Goal: Information Seeking & Learning: Learn about a topic

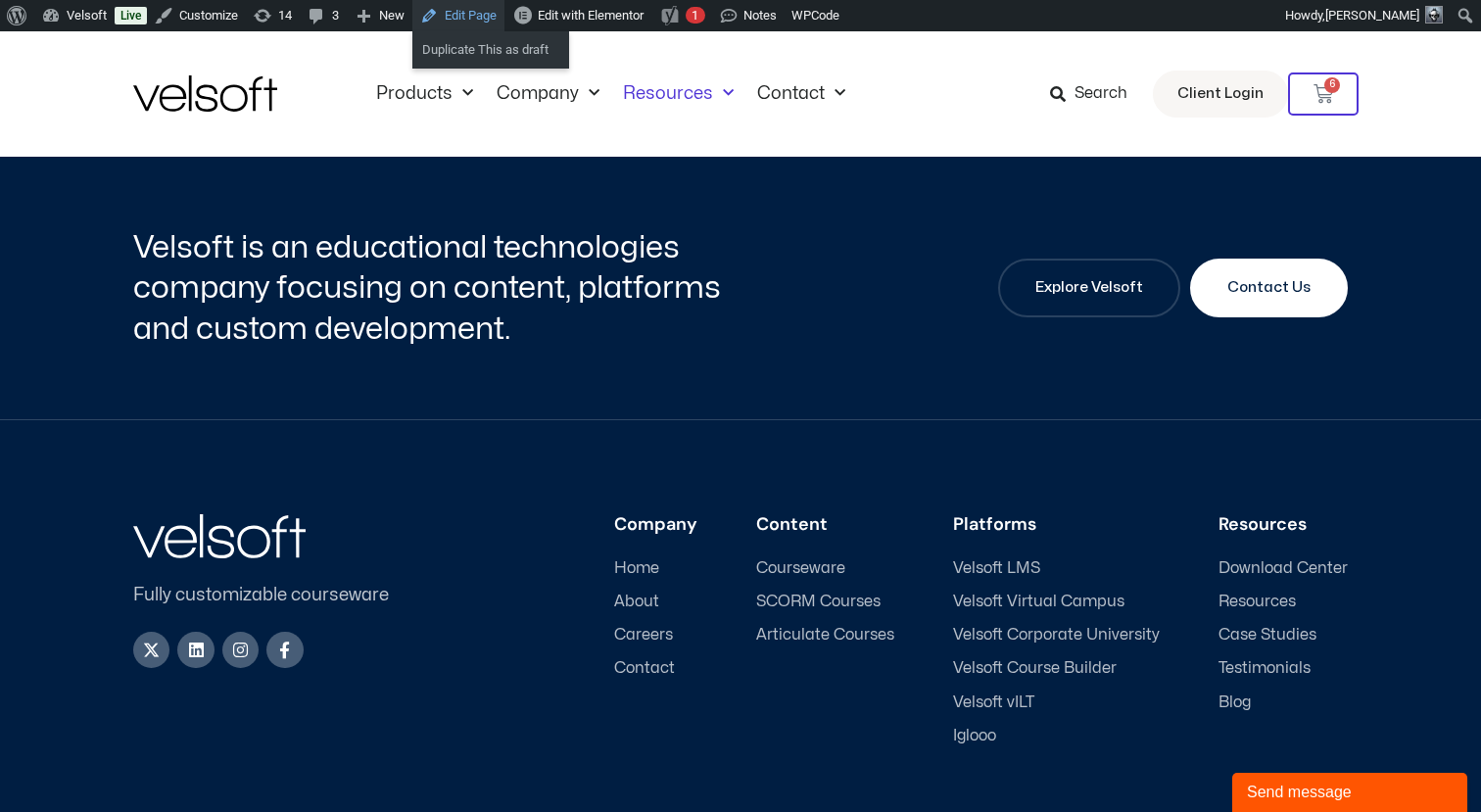
click at [480, 23] on link "Edit Page" at bounding box center [458, 16] width 92 height 32
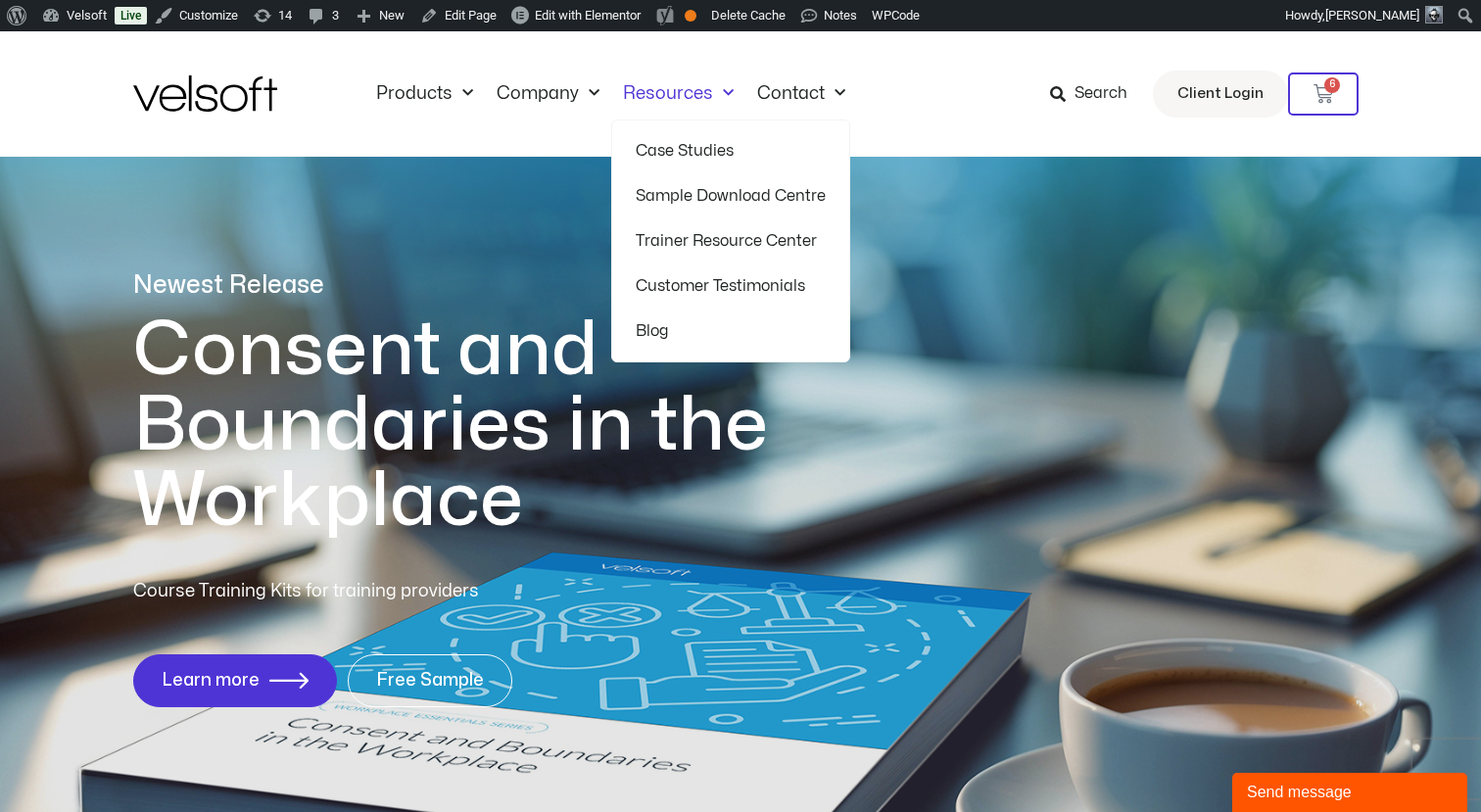
click at [646, 238] on link "Trainer Resource Center" at bounding box center [731, 240] width 190 height 45
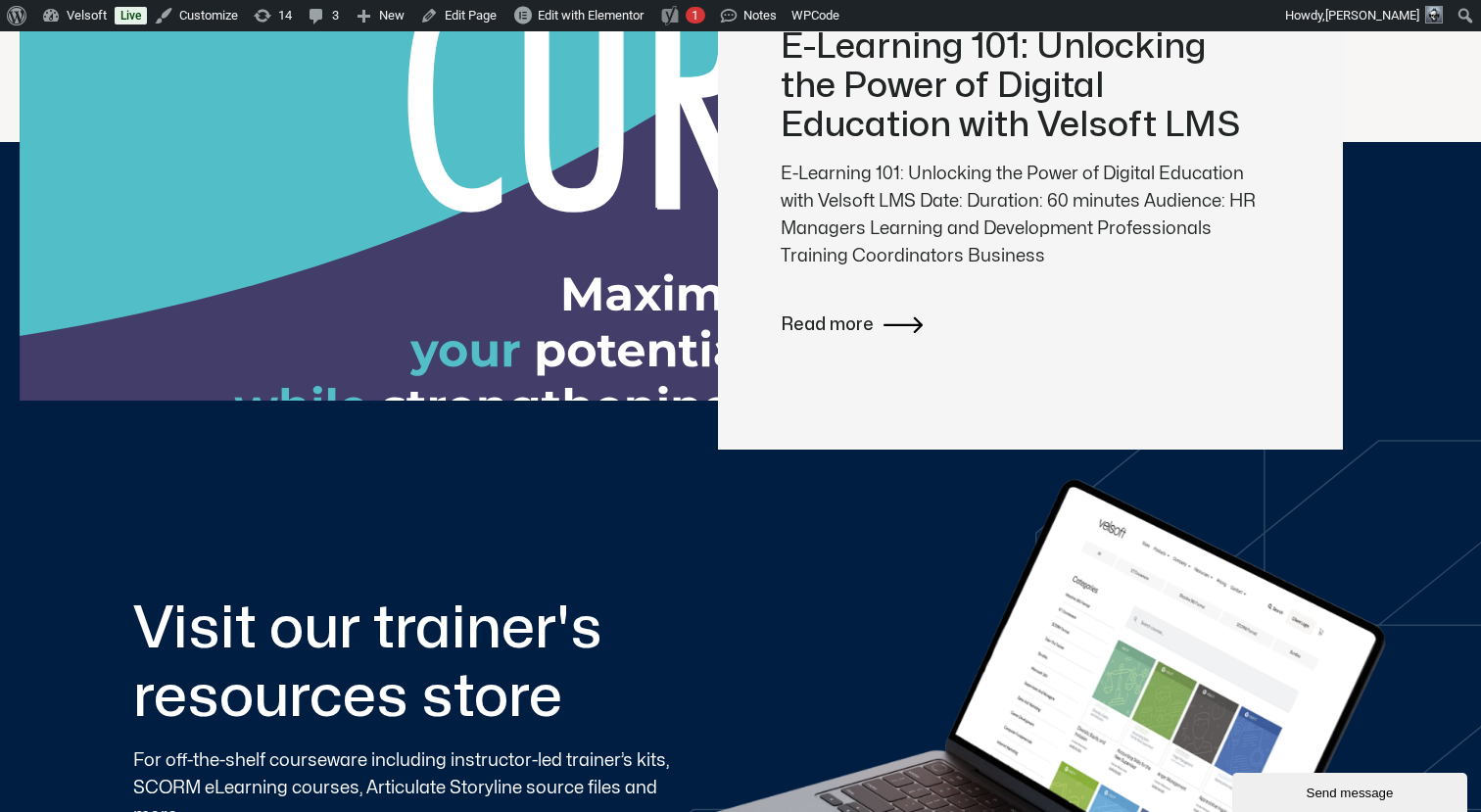
scroll to position [812, 0]
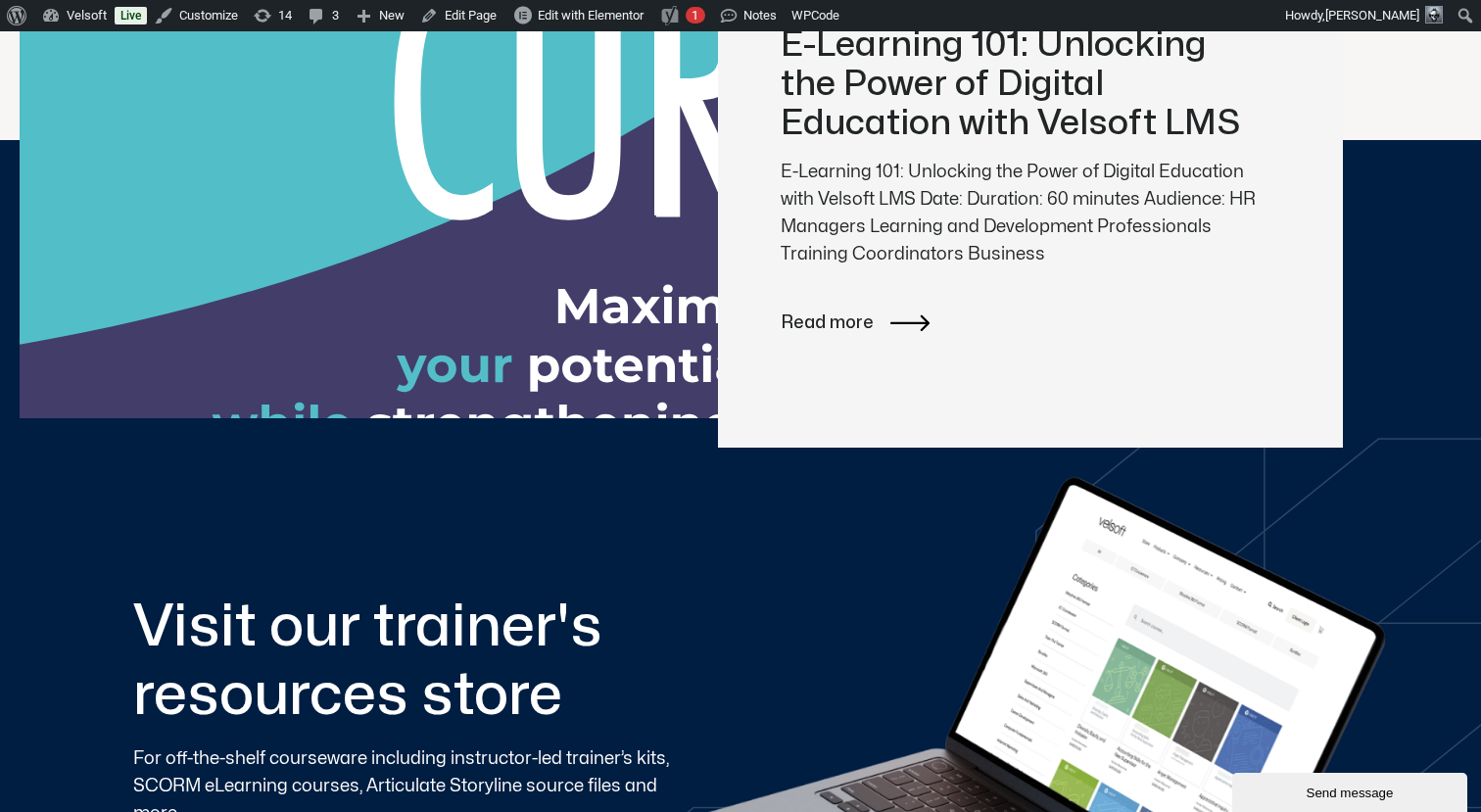
click at [802, 319] on span "Read more" at bounding box center [827, 323] width 93 height 28
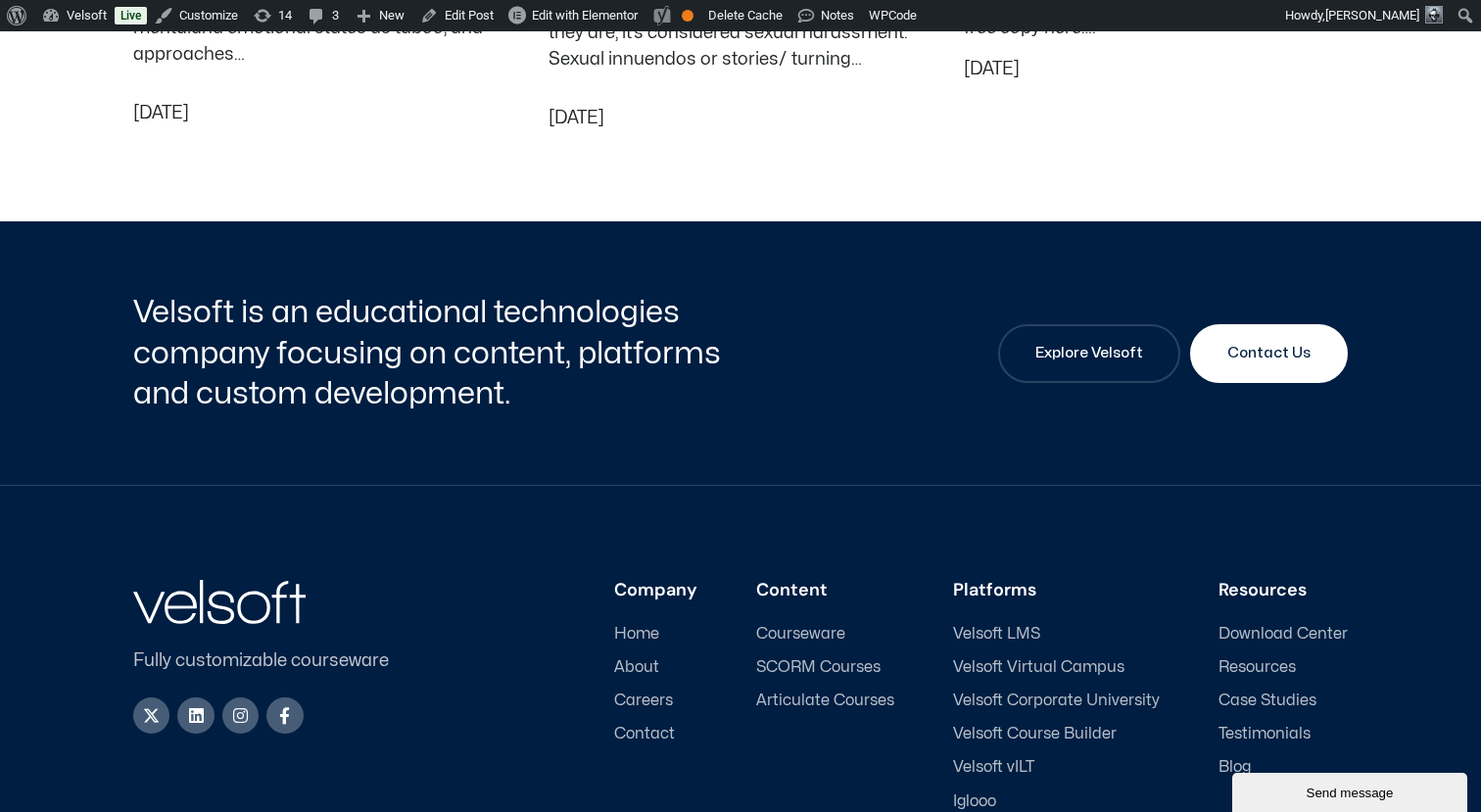
scroll to position [4883, 0]
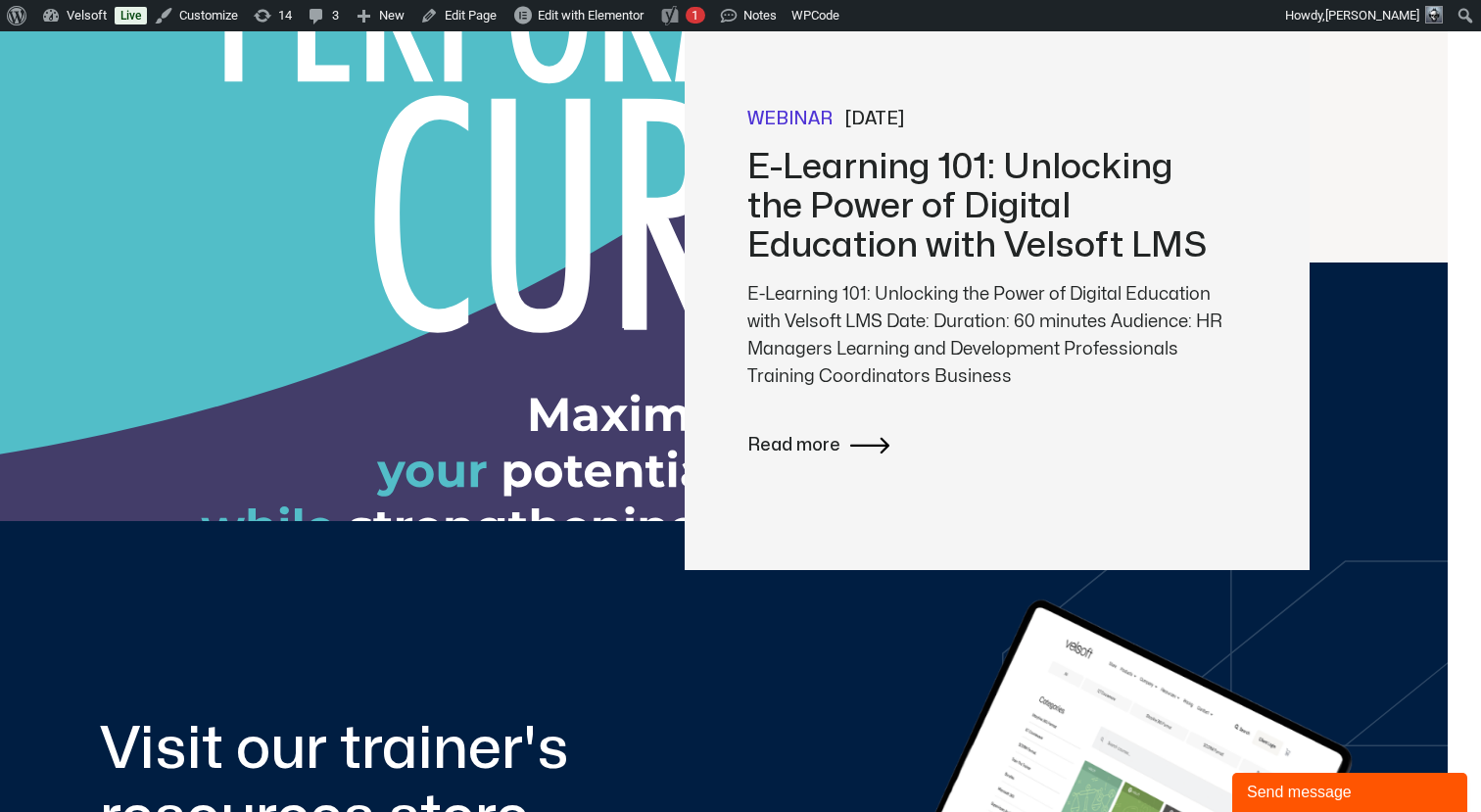
scroll to position [0, 34]
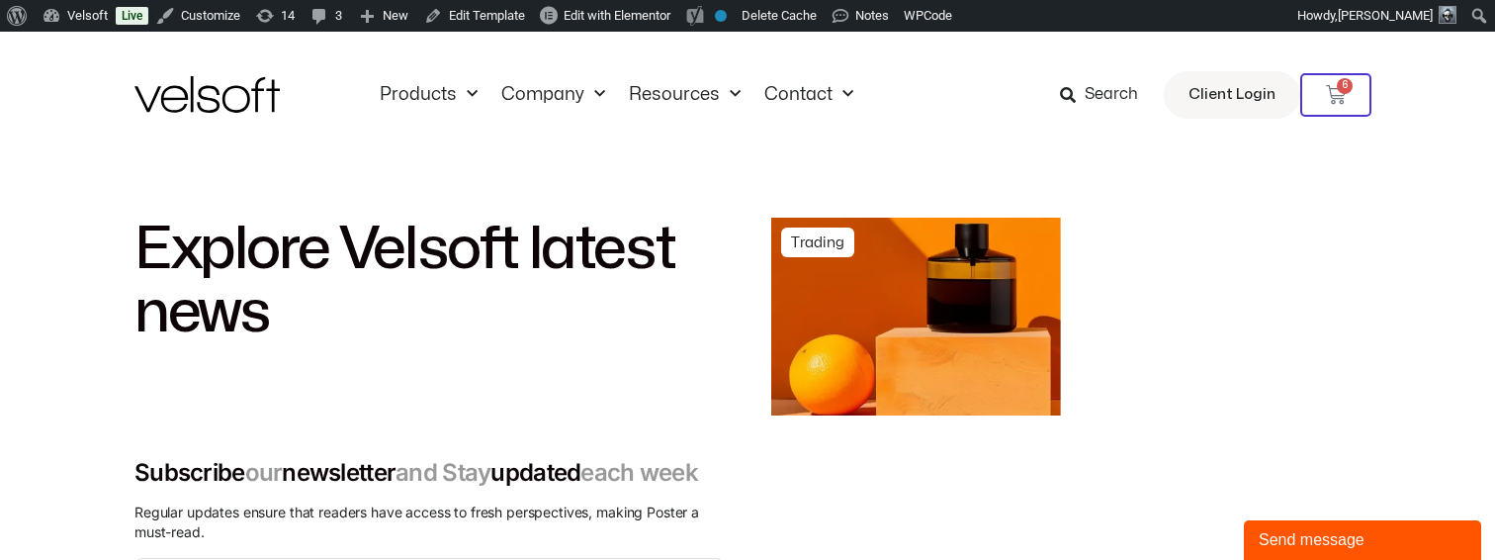
click at [625, 436] on div "Explore Velsoft latest news Subscribe our newsletter and Stay updated each week…" at bounding box center [428, 411] width 589 height 388
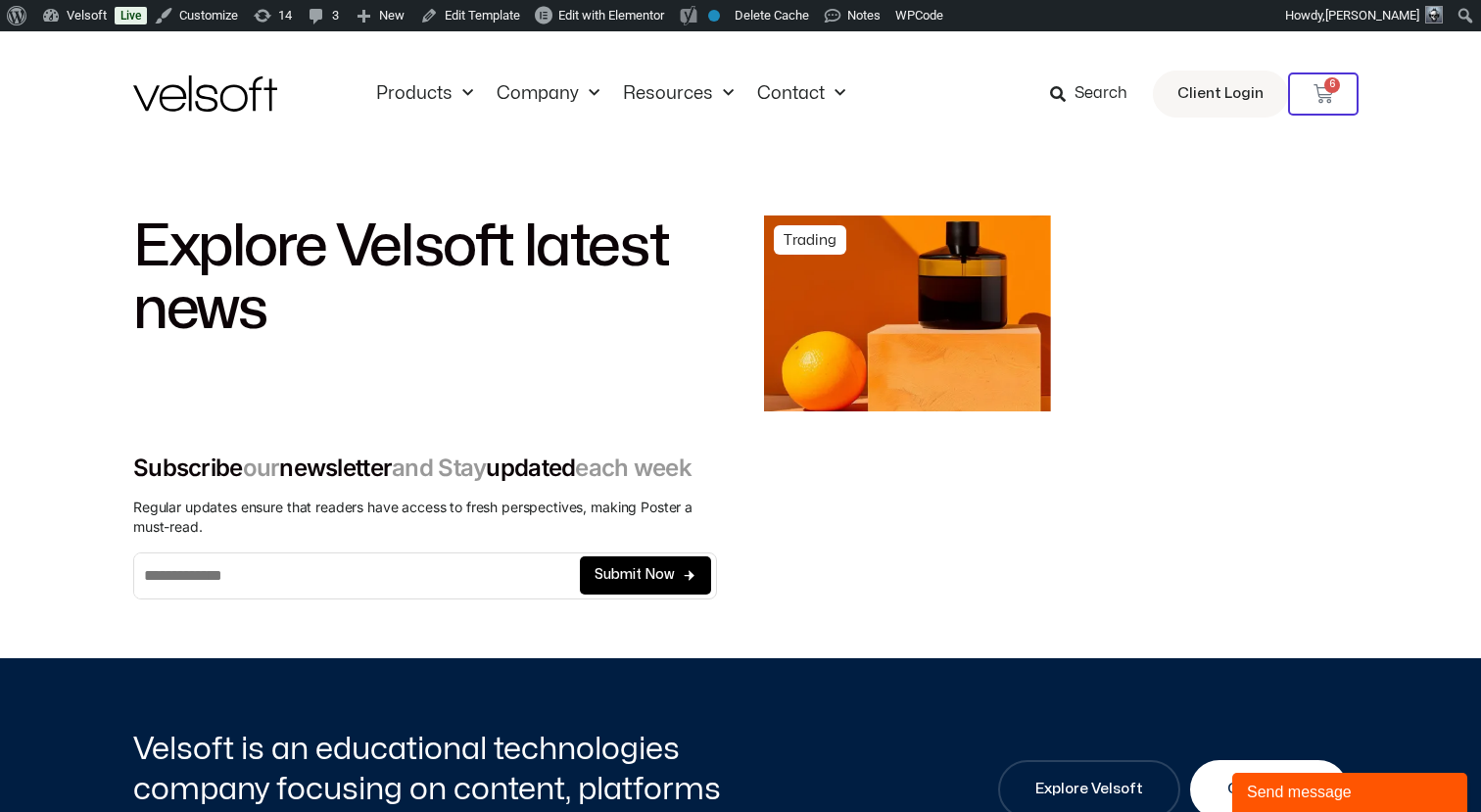
click at [689, 259] on h2 "Explore Velsoft latest news" at bounding box center [424, 277] width 583 height 126
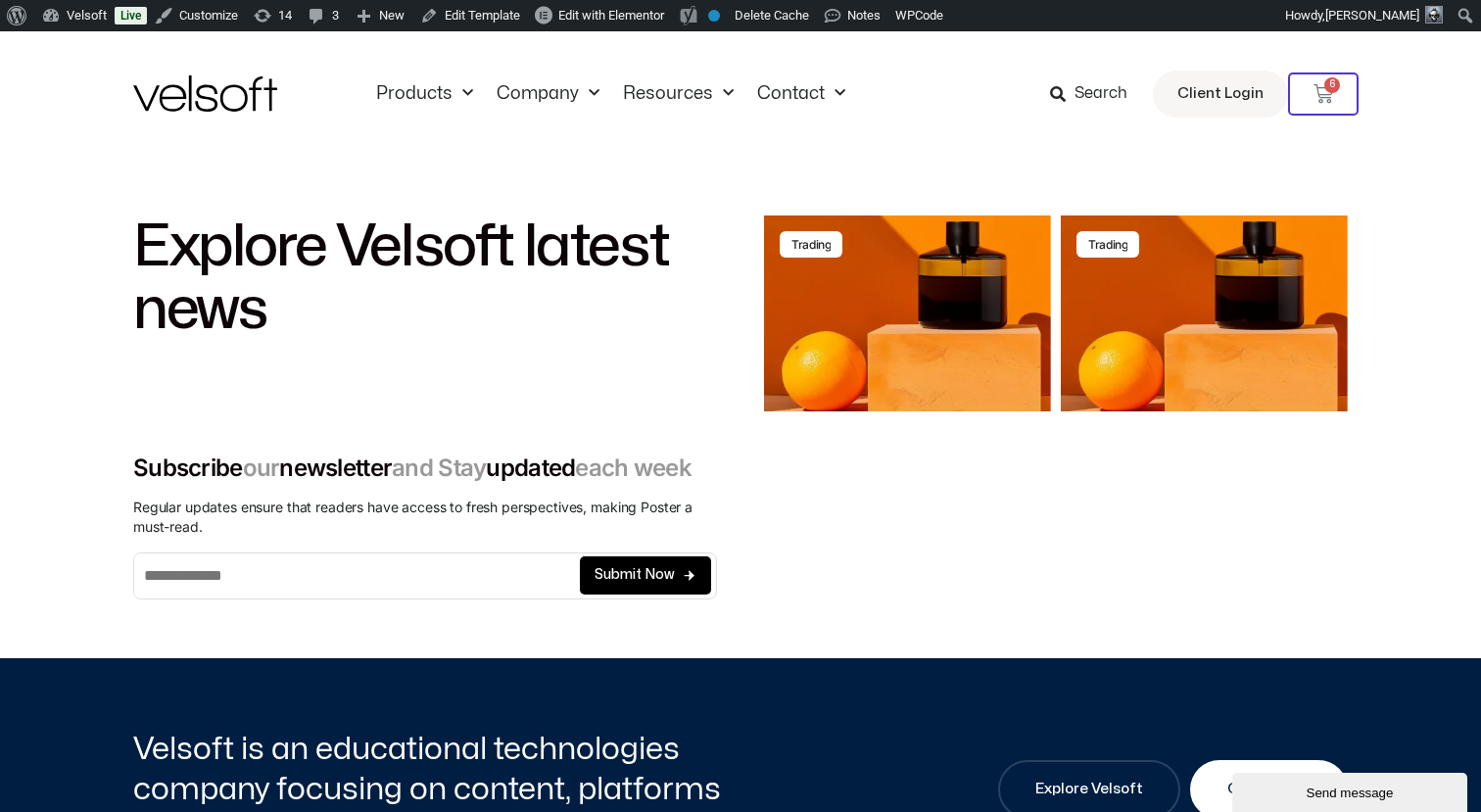
click at [681, 309] on h2 "Explore Velsoft latest news" at bounding box center [424, 277] width 583 height 126
